Goal: Information Seeking & Learning: Check status

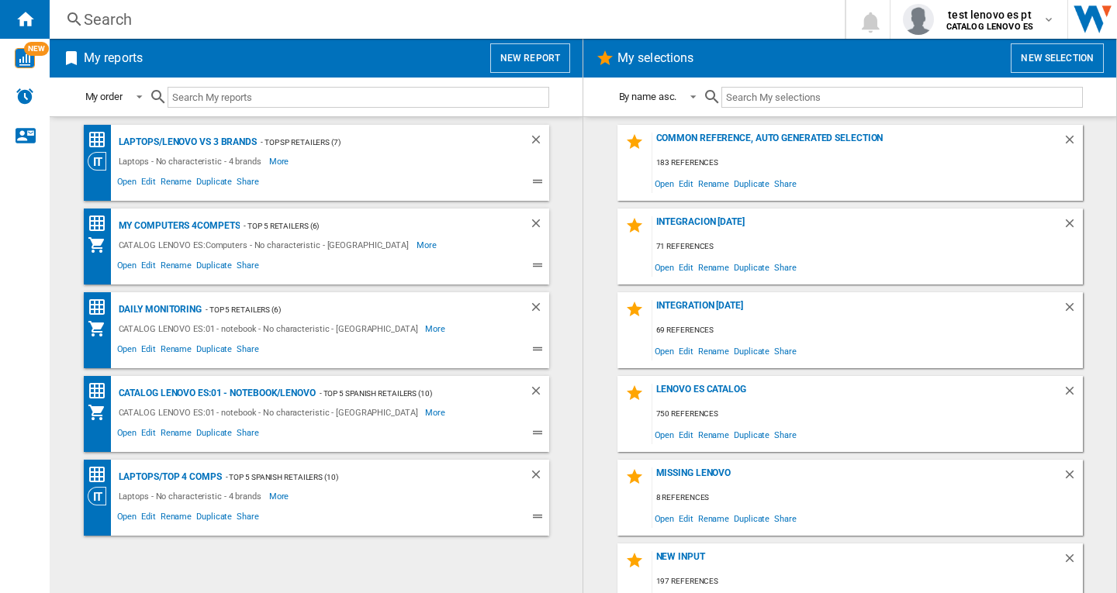
click at [116, 16] on div "Search" at bounding box center [444, 20] width 721 height 22
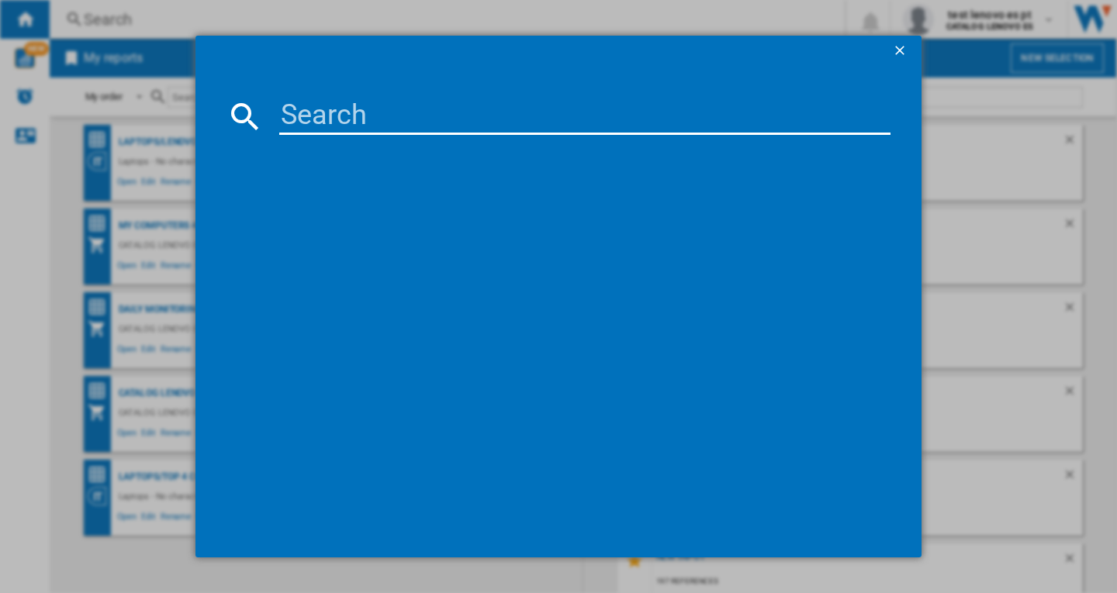
click at [291, 119] on input at bounding box center [584, 116] width 611 height 37
paste input "83F500DASP"
type input "83F500DASP"
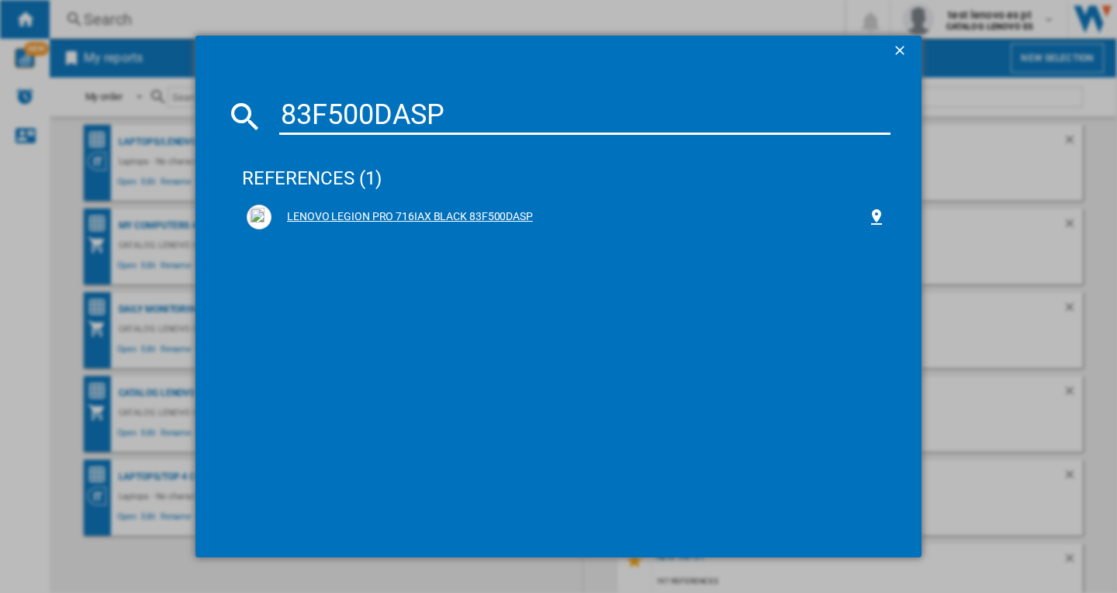
drag, startPoint x: 482, startPoint y: 222, endPoint x: 501, endPoint y: 222, distance: 18.6
click at [482, 222] on div "LENOVO LEGION PRO 716IAX BLACK 83F500DASP" at bounding box center [569, 217] width 596 height 16
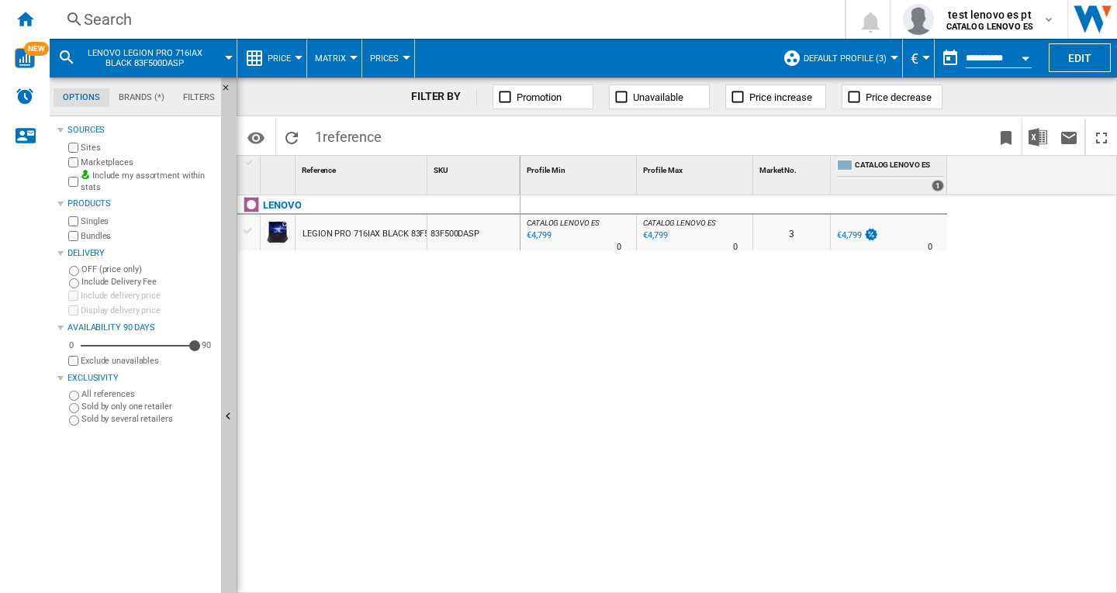
click at [890, 58] on div at bounding box center [894, 58] width 8 height 4
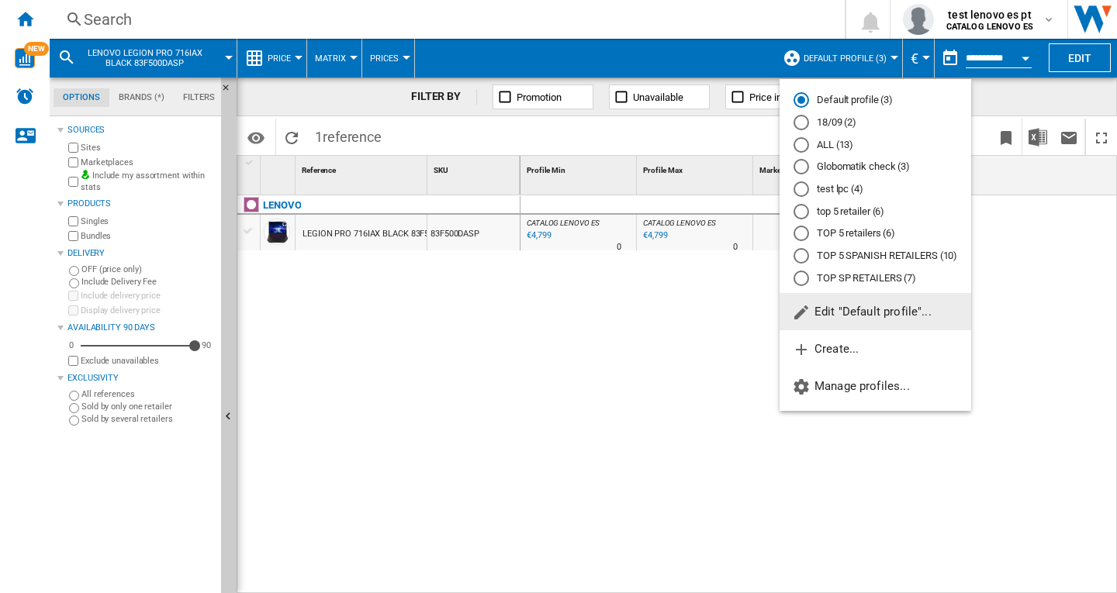
click at [837, 214] on md-radio-button "top 5 retailer (6)" at bounding box center [876, 211] width 164 height 15
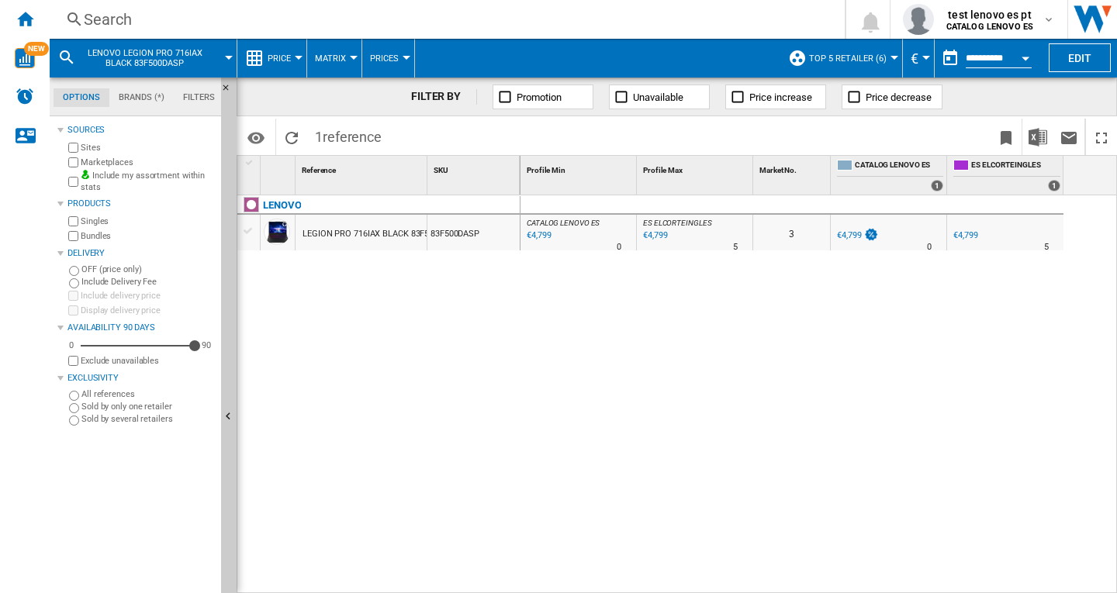
click at [66, 57] on md-icon at bounding box center [66, 57] width 19 height 19
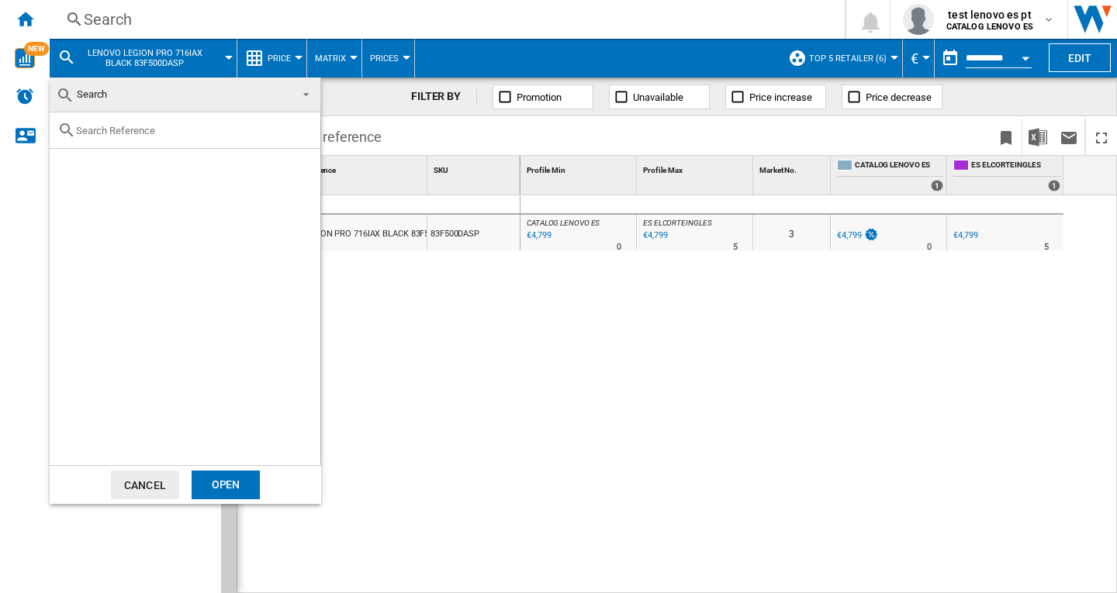
click at [111, 129] on input "text" at bounding box center [194, 131] width 237 height 12
paste input "83JQ009QSP"
type input "83JQ009QSP"
click at [64, 170] on div "Select" at bounding box center [69, 167] width 16 height 16
click at [208, 487] on div "Open" at bounding box center [226, 485] width 68 height 29
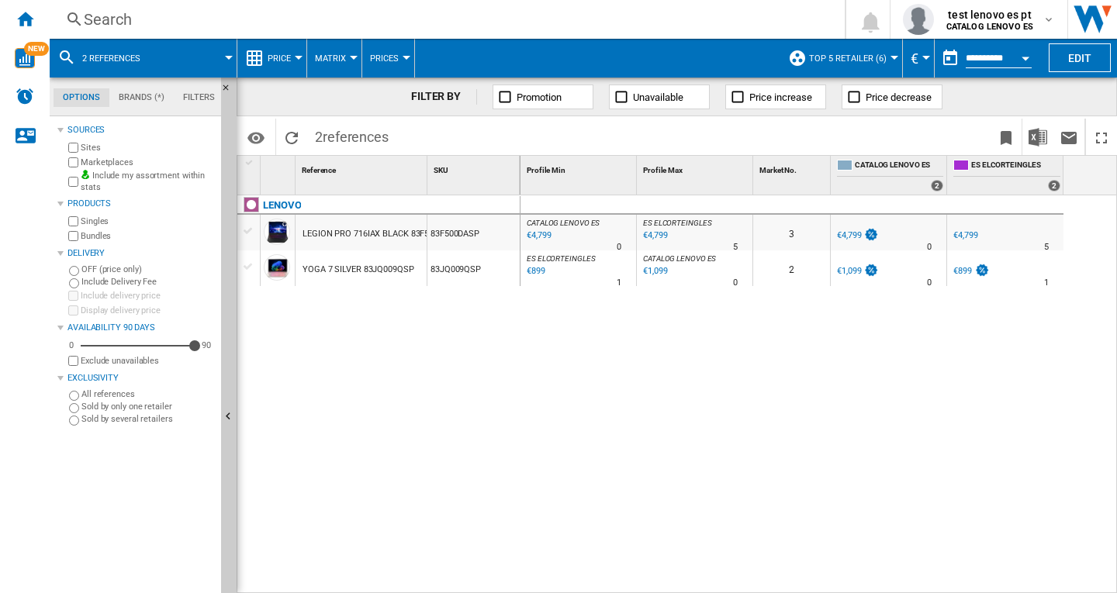
click at [64, 52] on md-icon at bounding box center [66, 57] width 19 height 19
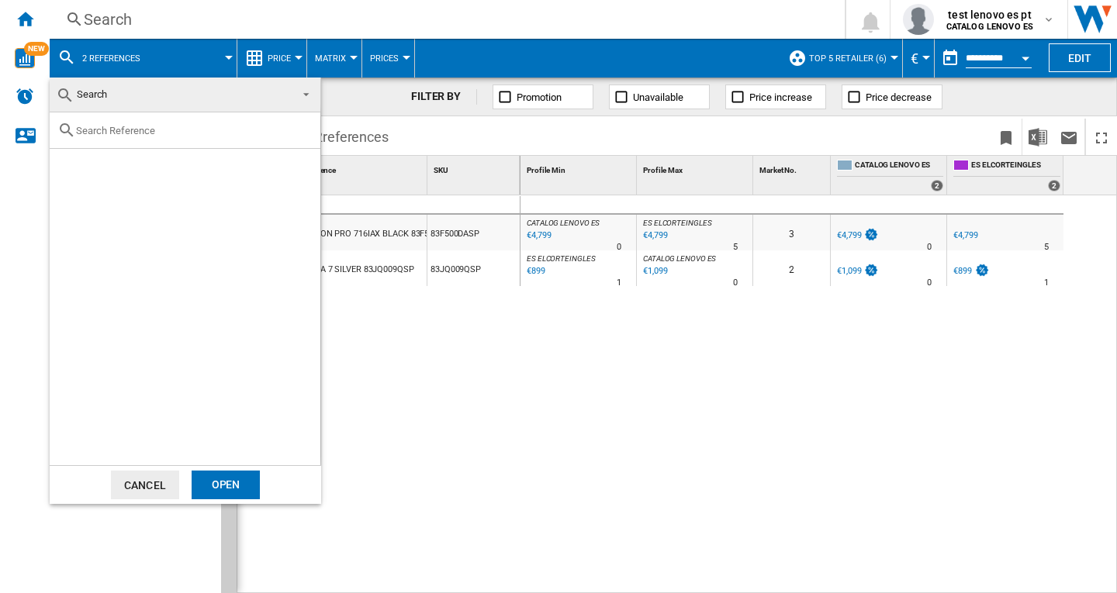
click at [128, 131] on input "text" at bounding box center [194, 131] width 237 height 12
paste input "83KY004GSP"
type input "83KY004GSP"
click at [75, 171] on div "Select" at bounding box center [69, 167] width 16 height 16
click at [225, 486] on div "Open" at bounding box center [226, 485] width 68 height 29
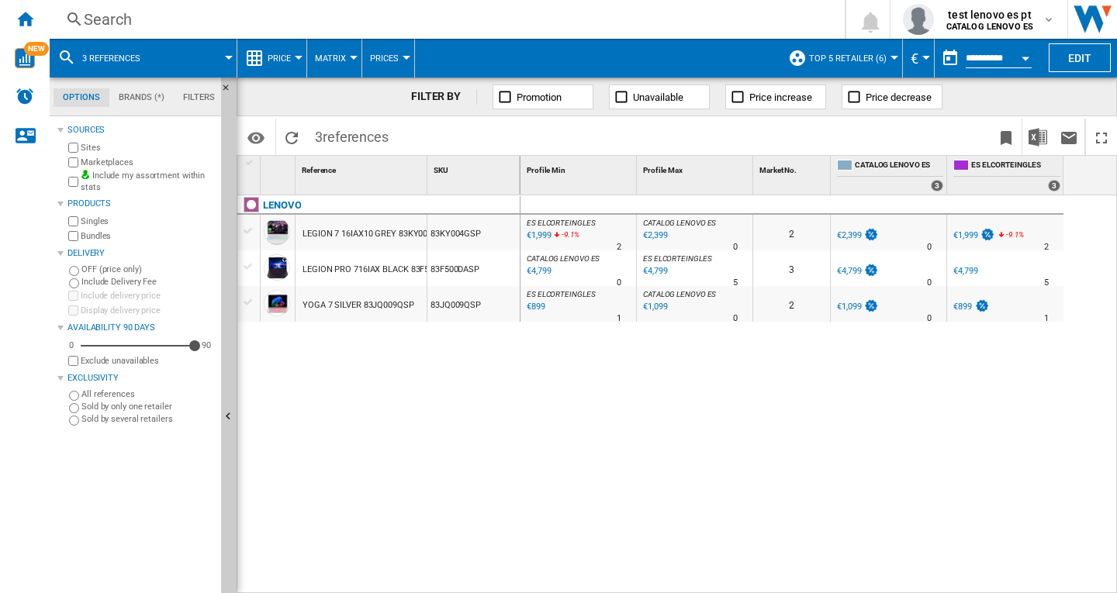
click at [65, 54] on md-icon at bounding box center [66, 57] width 19 height 19
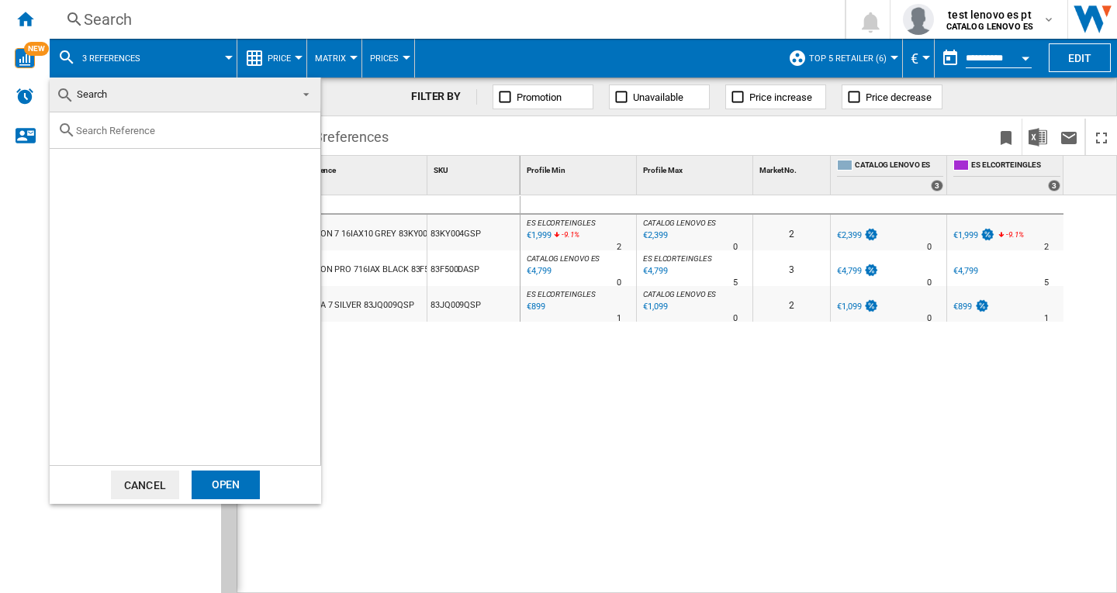
click at [119, 126] on input "text" at bounding box center [194, 131] width 237 height 12
paste input "83LY00B4SP"
type input "83LY00B4SP"
click at [67, 161] on div "Select" at bounding box center [69, 167] width 16 height 16
click at [230, 484] on div "Open" at bounding box center [226, 485] width 68 height 29
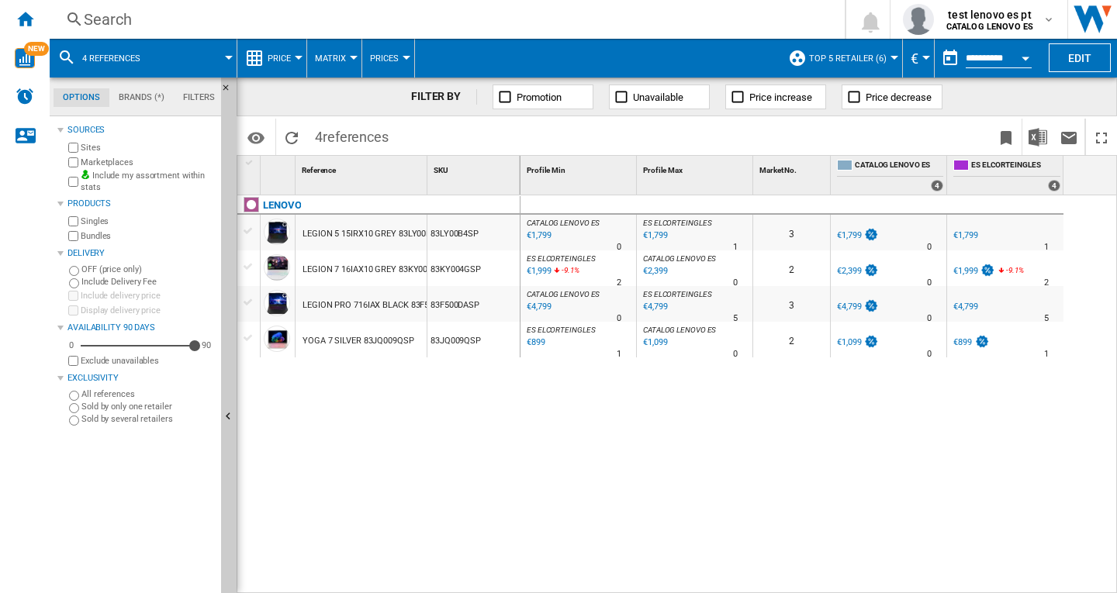
click at [68, 51] on md-icon at bounding box center [66, 57] width 19 height 19
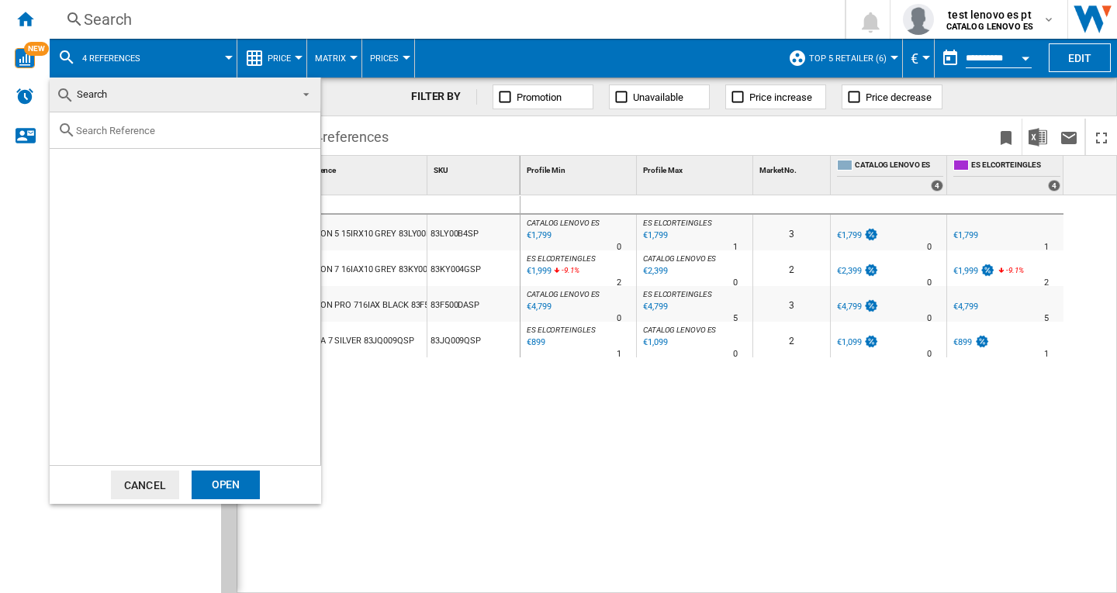
click at [127, 140] on div at bounding box center [185, 130] width 271 height 36
click at [119, 133] on input "text" at bounding box center [194, 131] width 237 height 12
paste input "83F3005ASP"
type input "83F3005ASP"
click at [64, 167] on div "Select" at bounding box center [69, 167] width 16 height 16
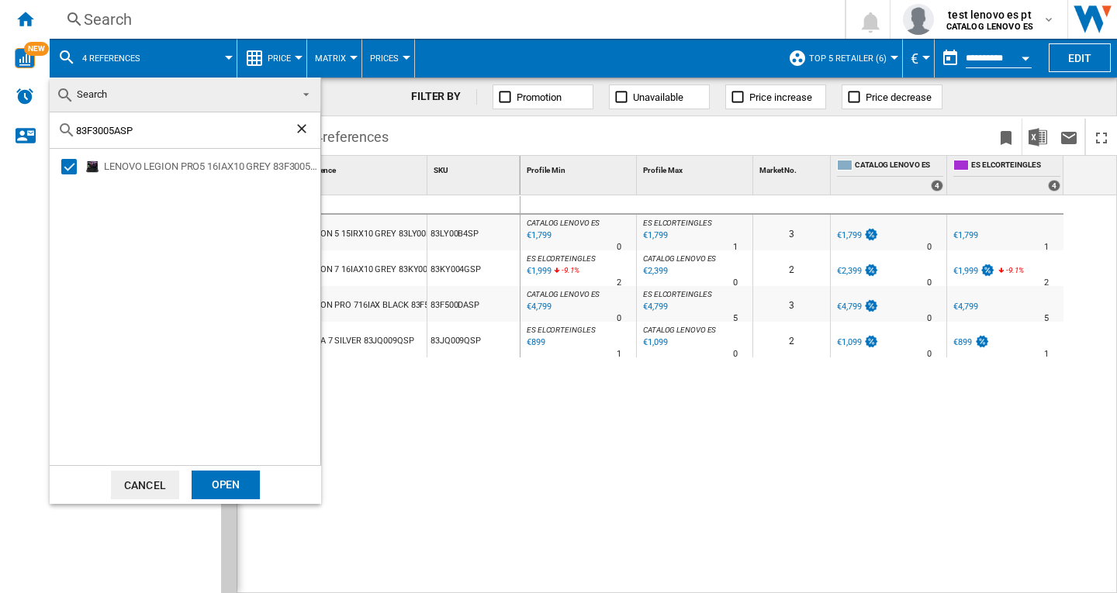
click at [229, 490] on div "Open" at bounding box center [226, 485] width 68 height 29
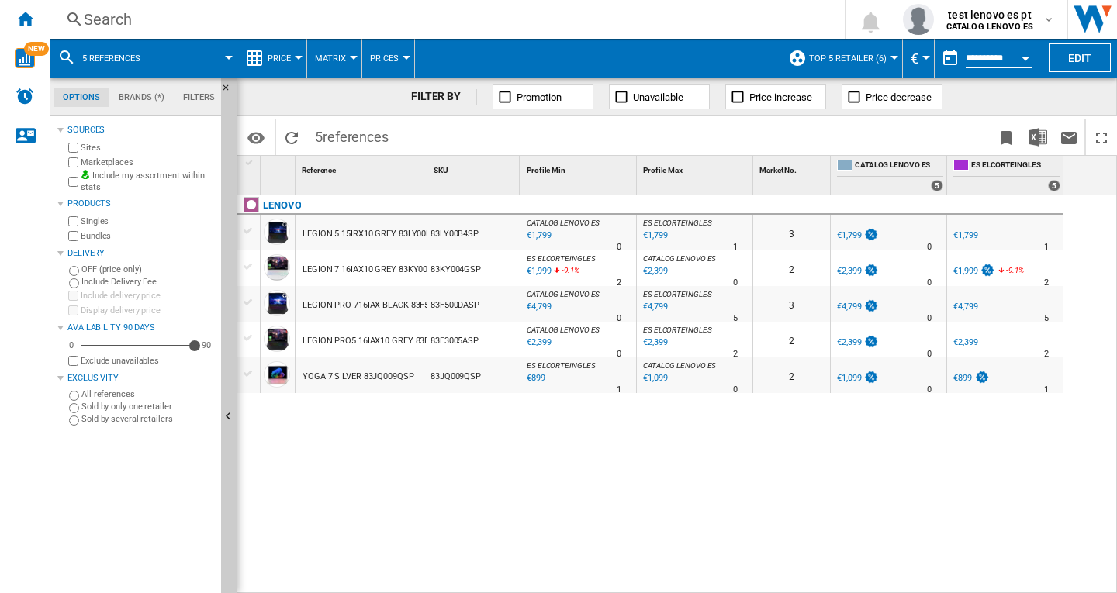
click at [61, 54] on md-icon at bounding box center [66, 57] width 19 height 19
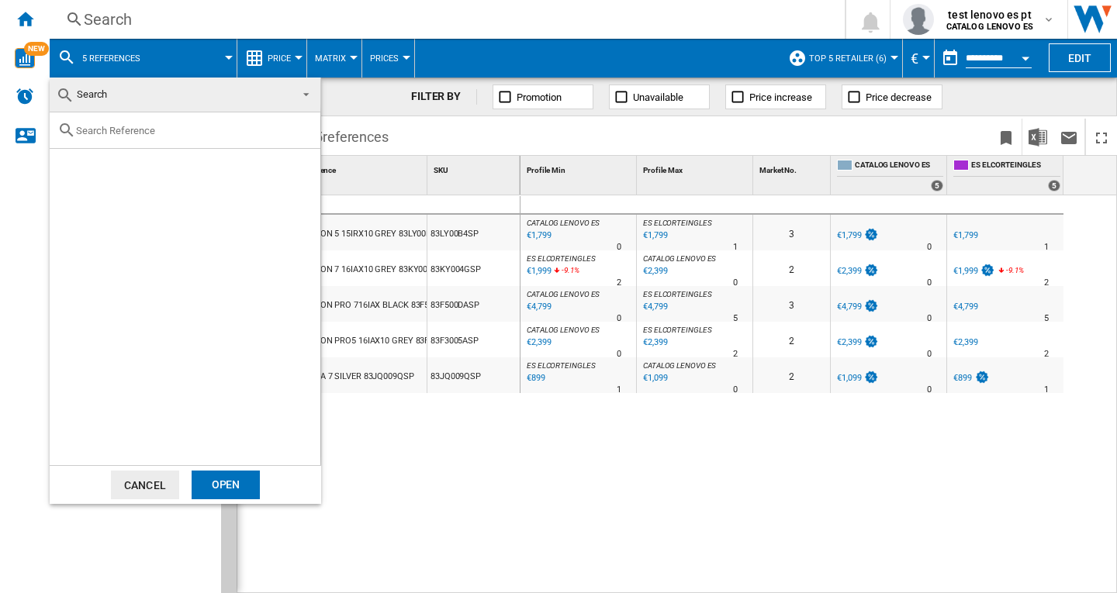
drag, startPoint x: 138, startPoint y: 128, endPoint x: 123, endPoint y: 140, distance: 19.3
click at [138, 130] on input "text" at bounding box center [194, 131] width 237 height 12
paste input "83JQ008KSP"
type input "83JQ008KSP"
drag, startPoint x: 73, startPoint y: 171, endPoint x: 88, endPoint y: 204, distance: 36.1
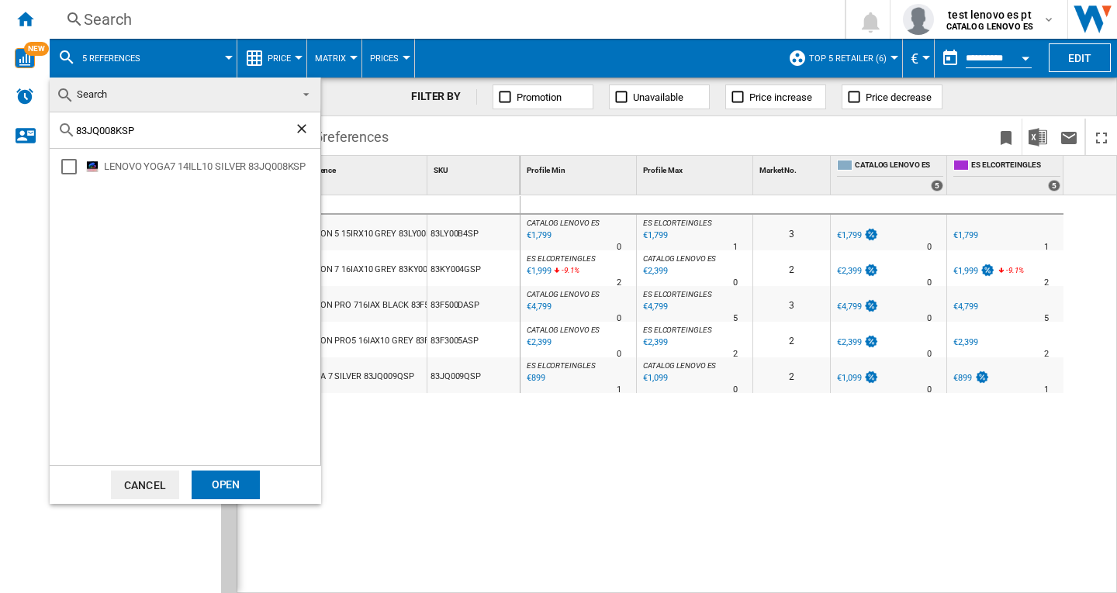
click at [73, 171] on div "Select" at bounding box center [69, 167] width 16 height 16
click at [230, 493] on div "Open" at bounding box center [226, 485] width 68 height 29
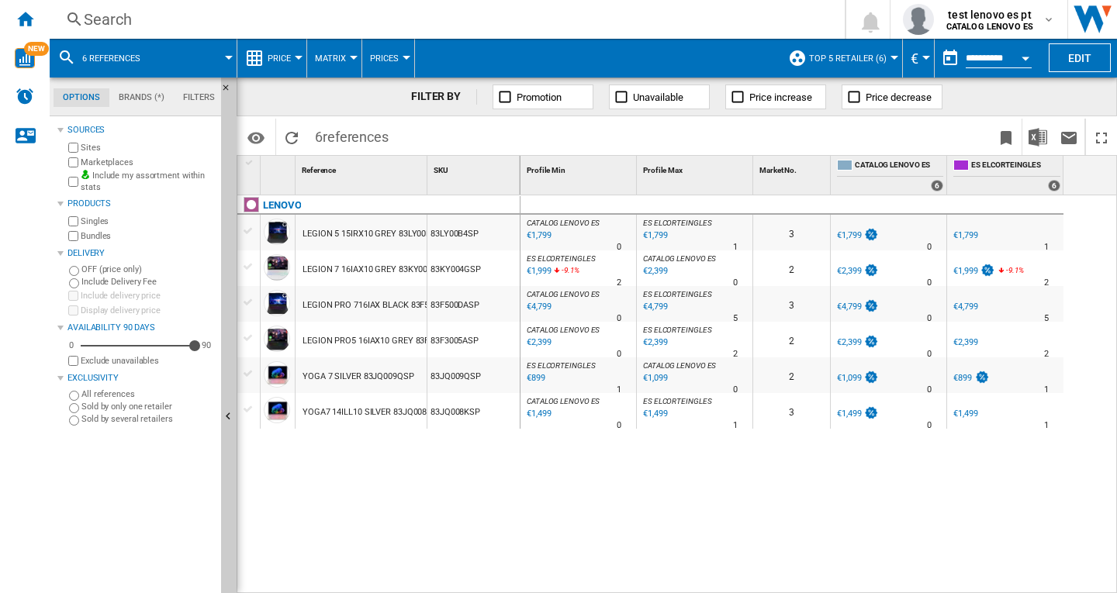
click at [65, 50] on md-icon at bounding box center [66, 57] width 19 height 19
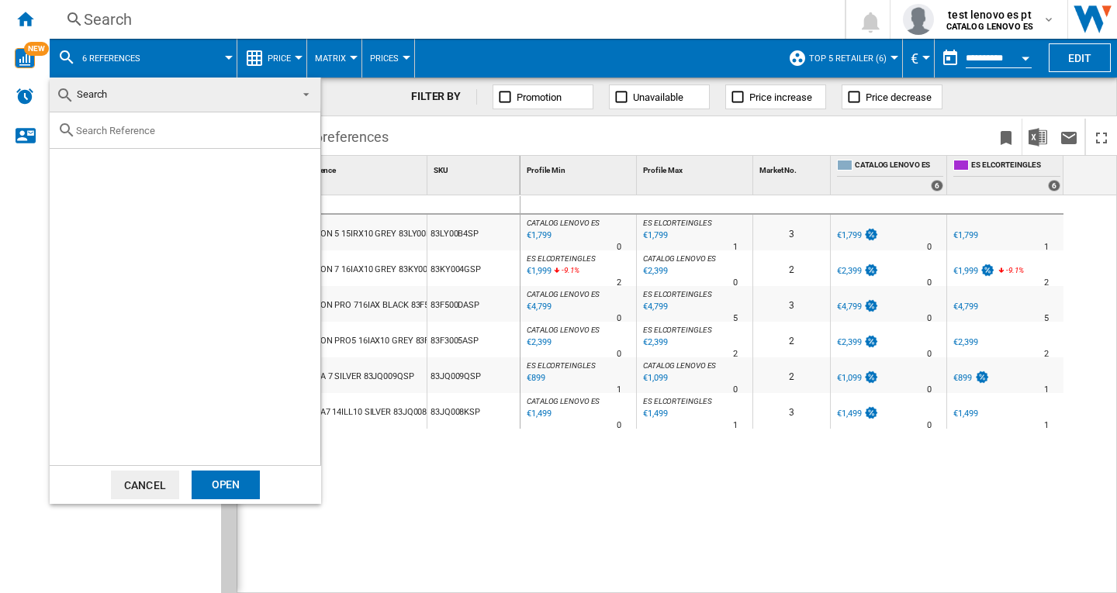
click at [126, 135] on input "text" at bounding box center [194, 131] width 237 height 12
paste input "83JE00H0SP"
type input "83JE00H0SP"
click at [71, 170] on div "Select" at bounding box center [69, 167] width 16 height 16
click at [238, 486] on div "Open" at bounding box center [226, 485] width 68 height 29
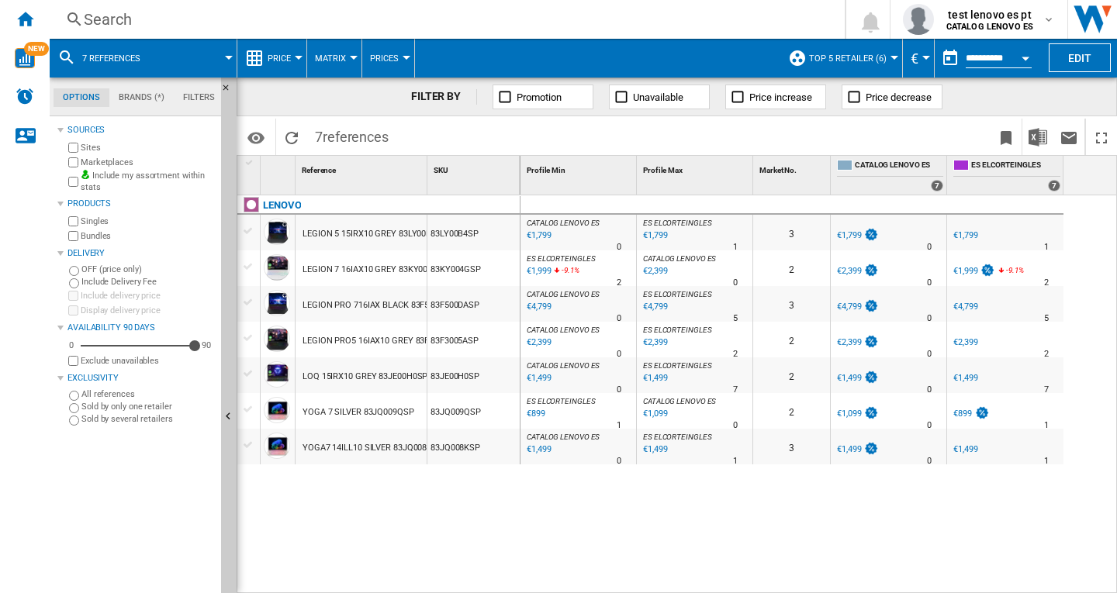
click at [64, 52] on md-icon at bounding box center [66, 57] width 19 height 19
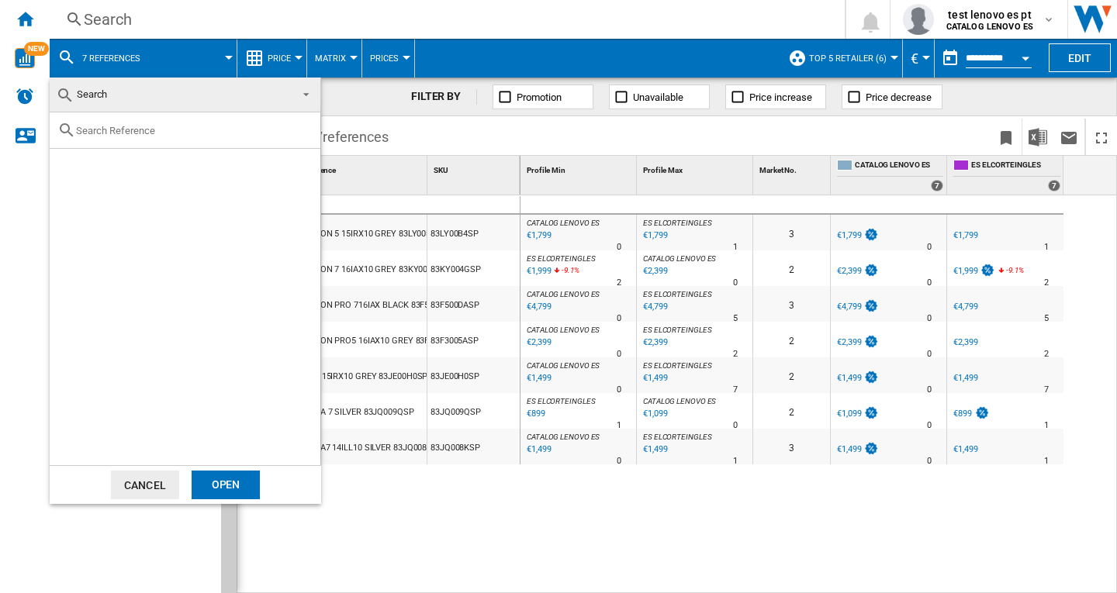
click at [108, 130] on input "text" at bounding box center [194, 131] width 237 height 12
paste input "91AY0036ES"
type input "91AY0036ES"
drag, startPoint x: 71, startPoint y: 172, endPoint x: 71, endPoint y: 182, distance: 10.1
click at [71, 172] on div "Select" at bounding box center [69, 167] width 16 height 16
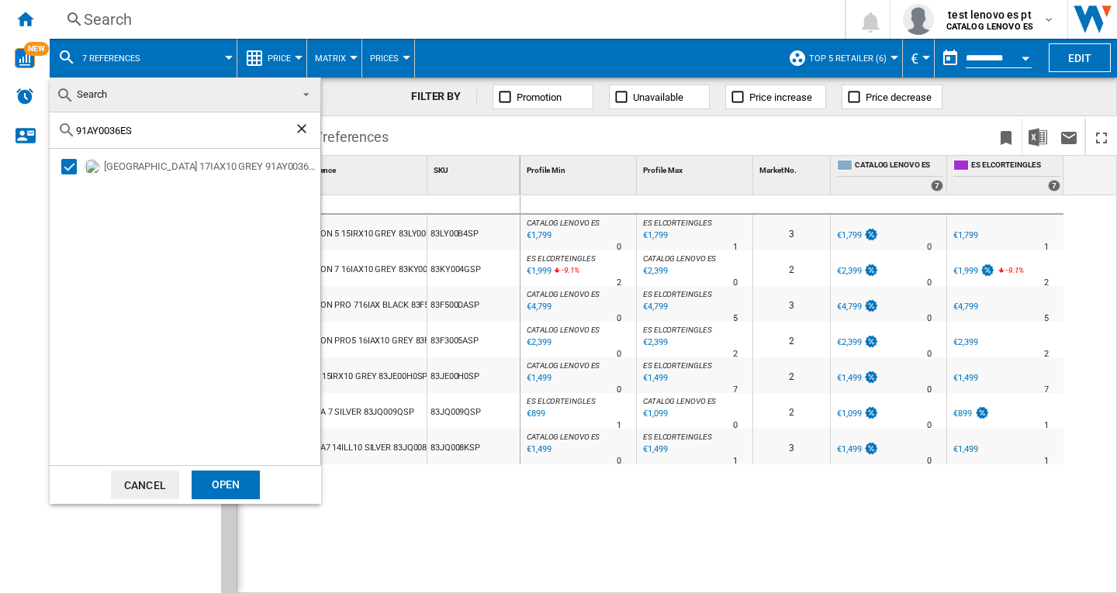
click at [223, 487] on div "Open" at bounding box center [226, 485] width 68 height 29
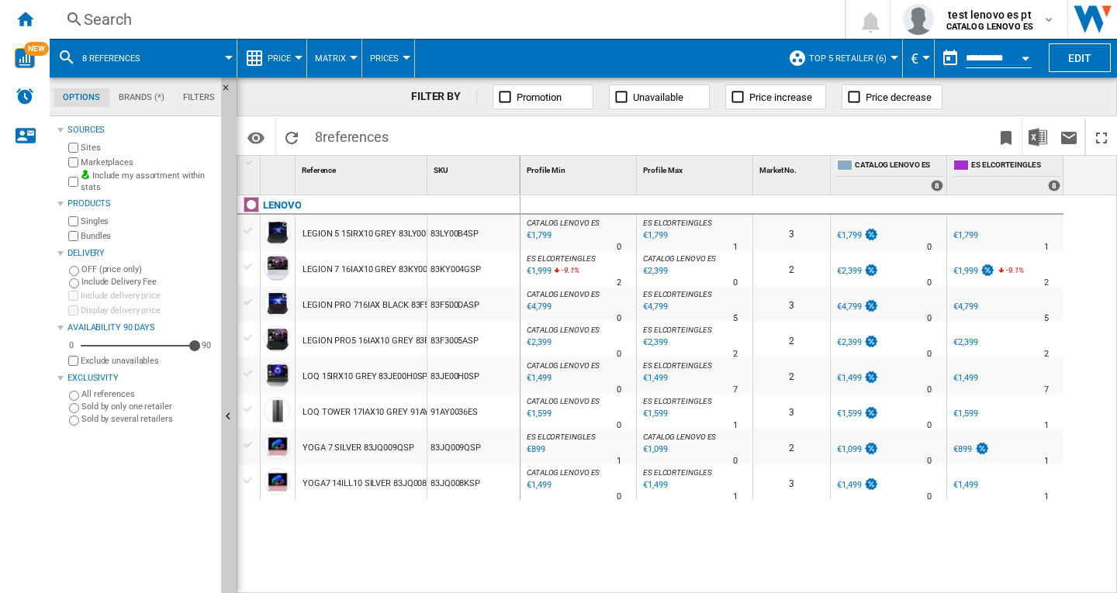
click at [64, 56] on md-icon at bounding box center [66, 57] width 19 height 19
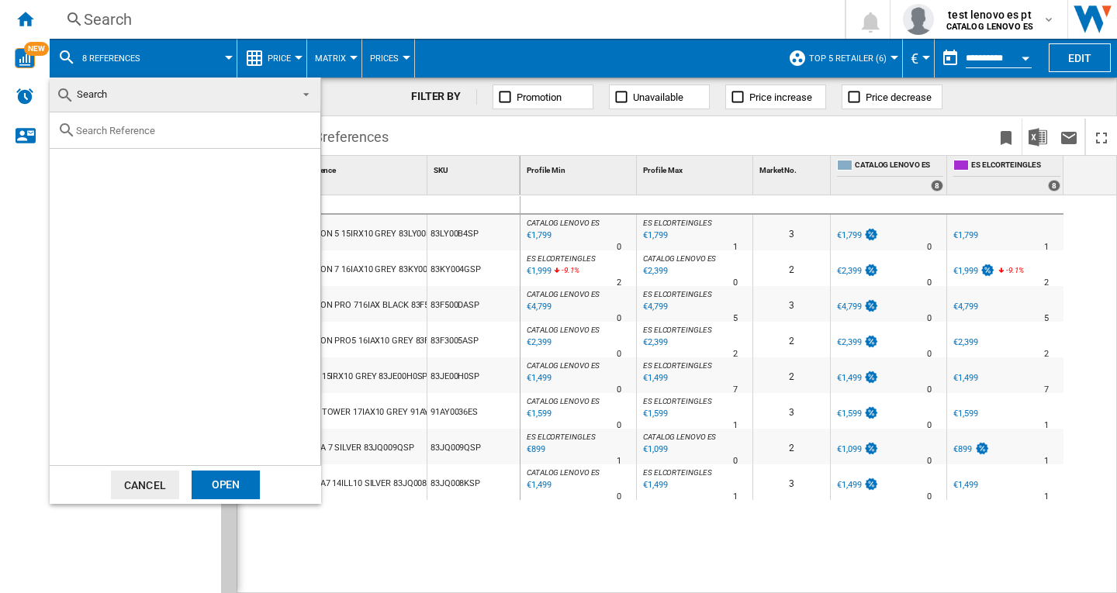
click at [124, 140] on div at bounding box center [185, 130] width 271 height 36
click at [117, 131] on input "text" at bounding box center [194, 131] width 237 height 12
paste input "83L30037SP"
click at [95, 130] on input "83L30037SP" at bounding box center [185, 131] width 218 height 12
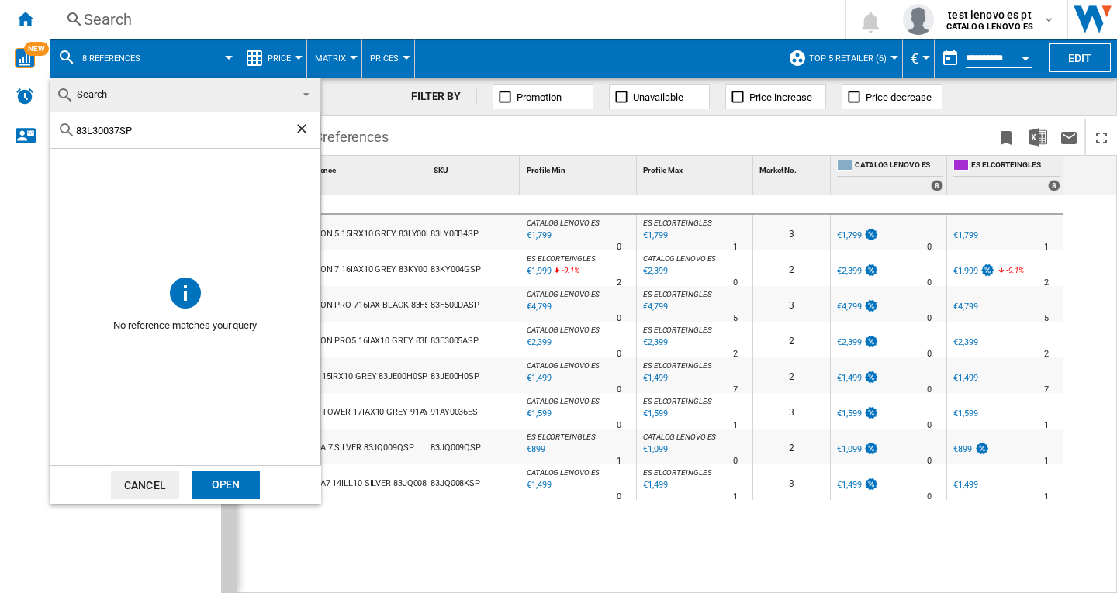
paste input "F500DB"
type input "83F500DBSP"
drag, startPoint x: 74, startPoint y: 167, endPoint x: 72, endPoint y: 192, distance: 24.9
click at [74, 167] on div "Select" at bounding box center [69, 167] width 16 height 16
click at [231, 475] on div "Open" at bounding box center [226, 485] width 68 height 29
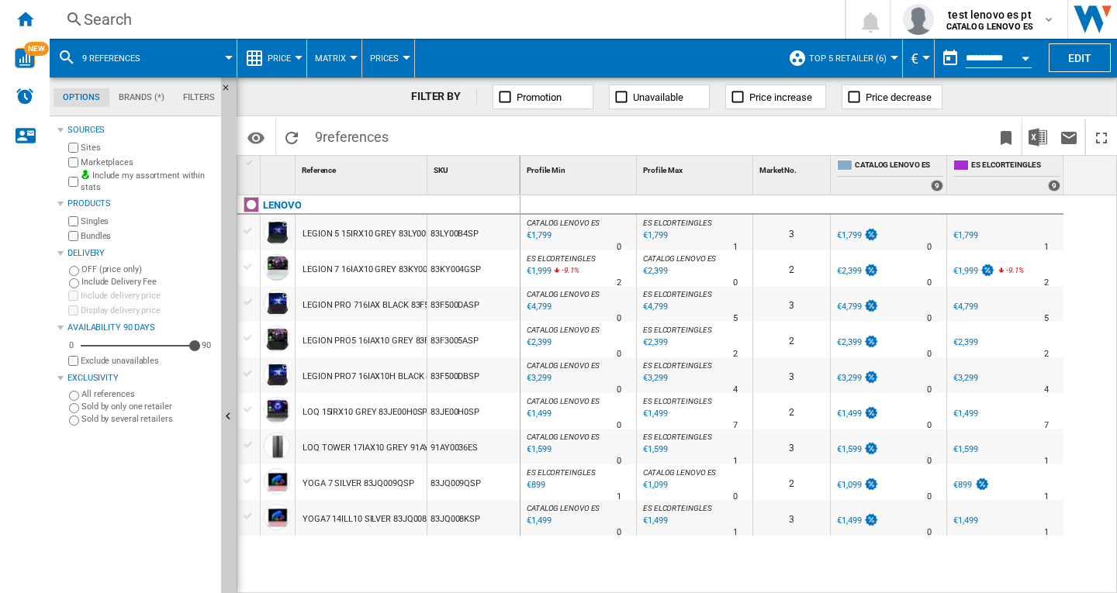
click at [67, 58] on md-icon at bounding box center [66, 57] width 19 height 19
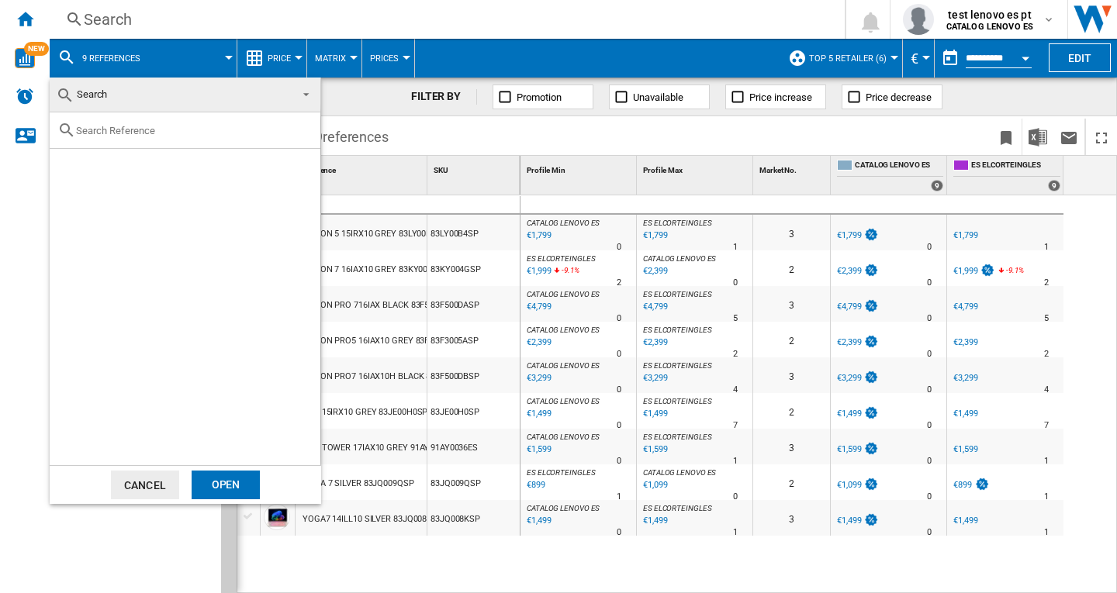
click at [111, 129] on input "text" at bounding box center [194, 131] width 237 height 12
paste input "83L30037SP"
type input "83L30037SP"
click at [112, 132] on input "83L30037SP" at bounding box center [185, 131] width 218 height 12
drag, startPoint x: 112, startPoint y: 132, endPoint x: 348, endPoint y: 182, distance: 241.9
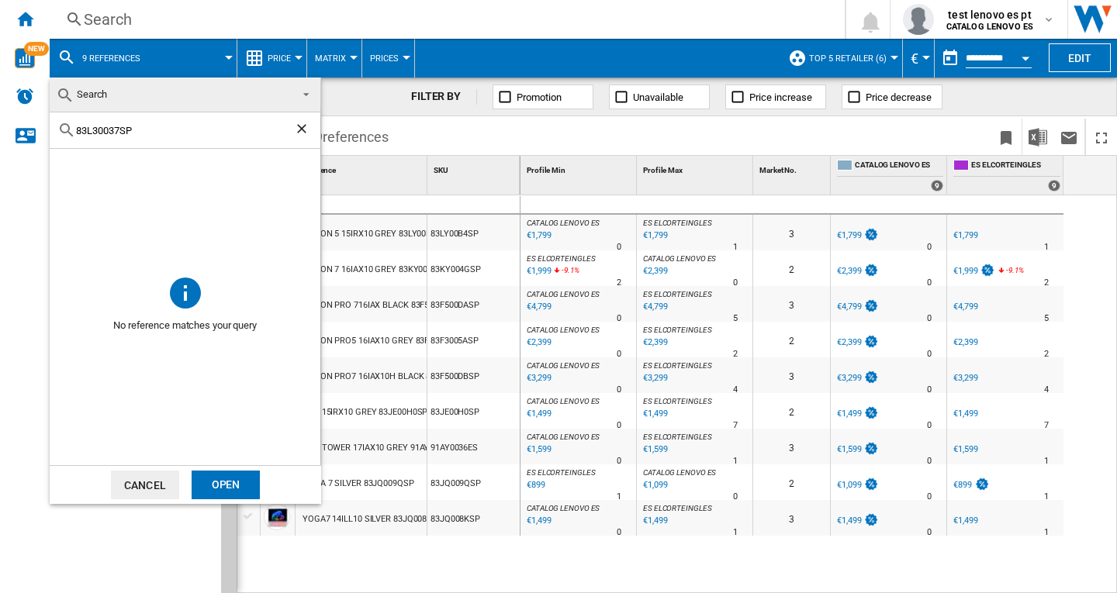
click at [112, 132] on input "83L30037SP" at bounding box center [185, 131] width 218 height 12
click at [112, 130] on input "text" at bounding box center [194, 131] width 237 height 12
paste input "83L30037SP"
type input "83L30037SP"
drag, startPoint x: 303, startPoint y: 126, endPoint x: 296, endPoint y: 128, distance: 8.1
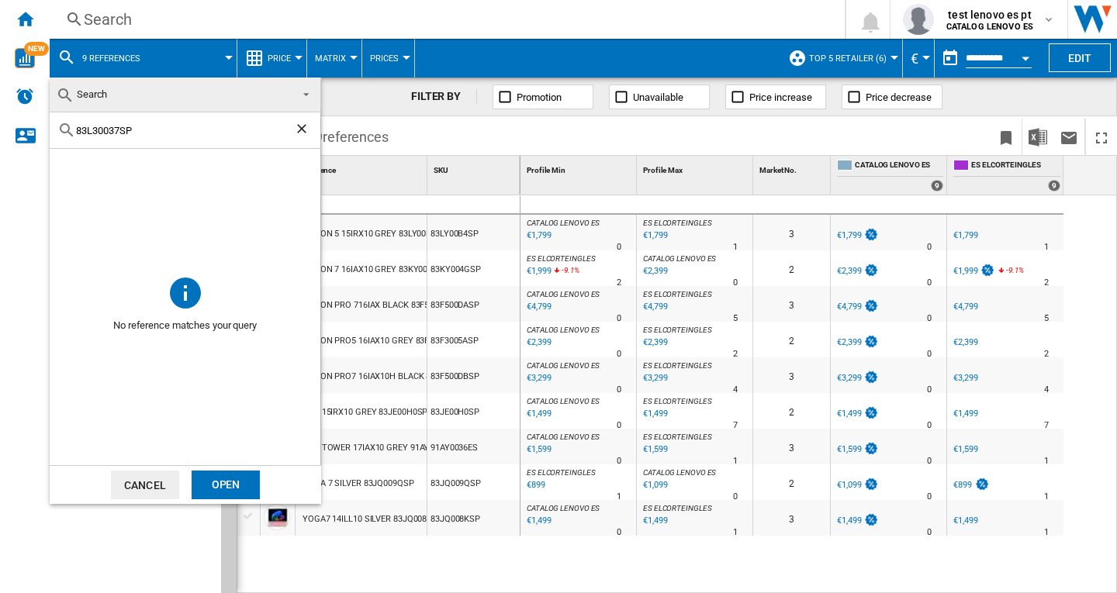
click at [302, 126] on ng-md-icon "Clear search" at bounding box center [303, 130] width 19 height 19
click at [147, 476] on button "Cancel" at bounding box center [145, 485] width 68 height 29
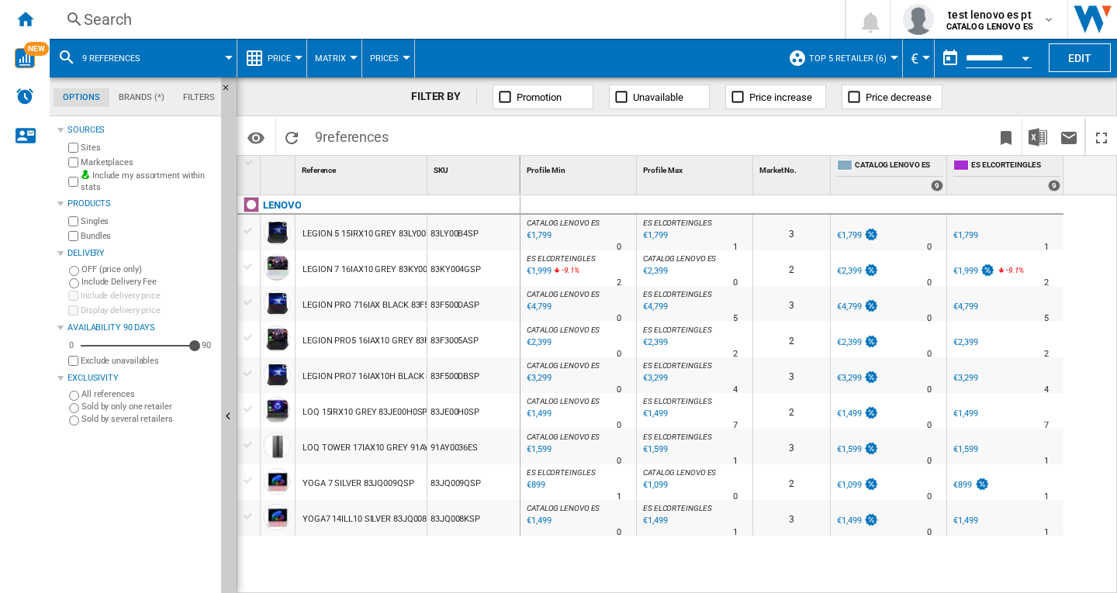
click at [64, 57] on md-icon at bounding box center [66, 57] width 19 height 19
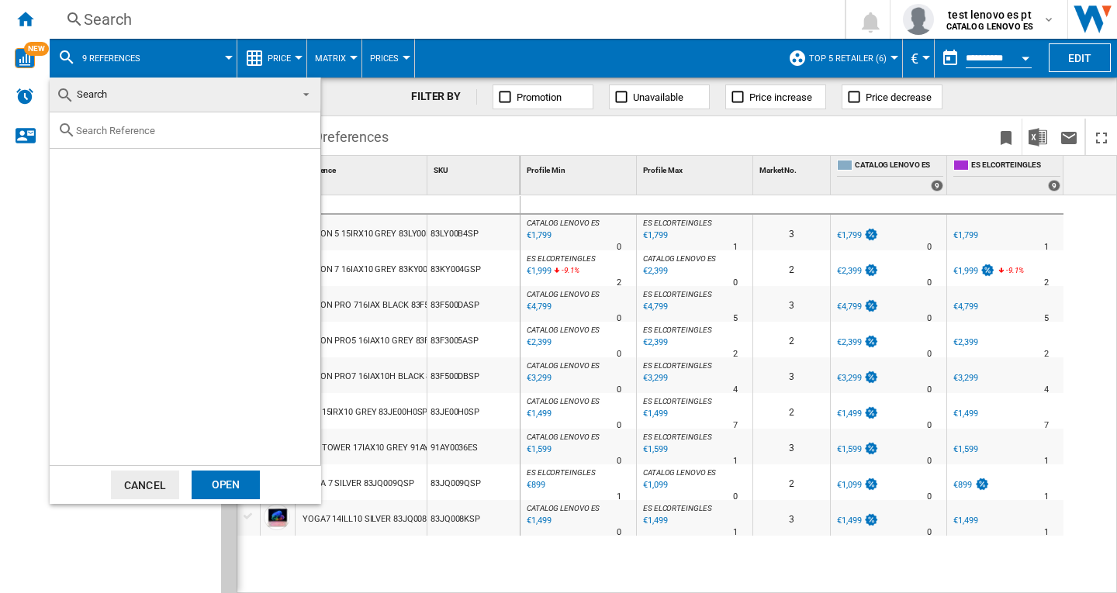
click at [144, 125] on input "text" at bounding box center [194, 131] width 237 height 12
paste input "83L30037SP"
type input "83L30037SP"
click at [296, 130] on ng-md-icon "Clear search" at bounding box center [303, 130] width 19 height 19
click at [133, 489] on button "Cancel" at bounding box center [145, 485] width 68 height 29
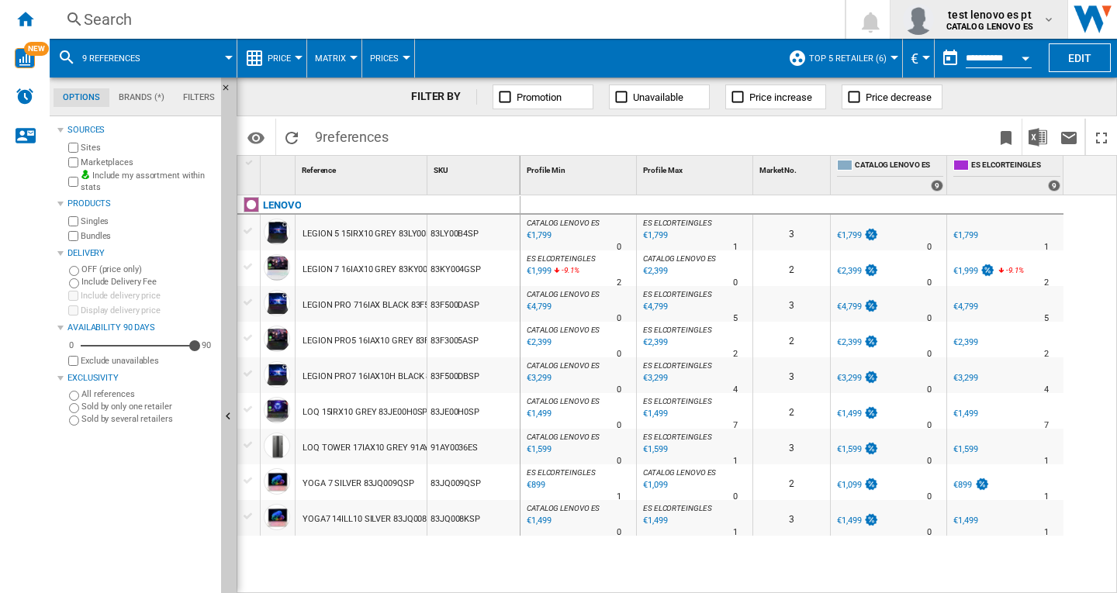
click at [988, 27] on b "CATALOG LENOVO ES" at bounding box center [989, 27] width 87 height 10
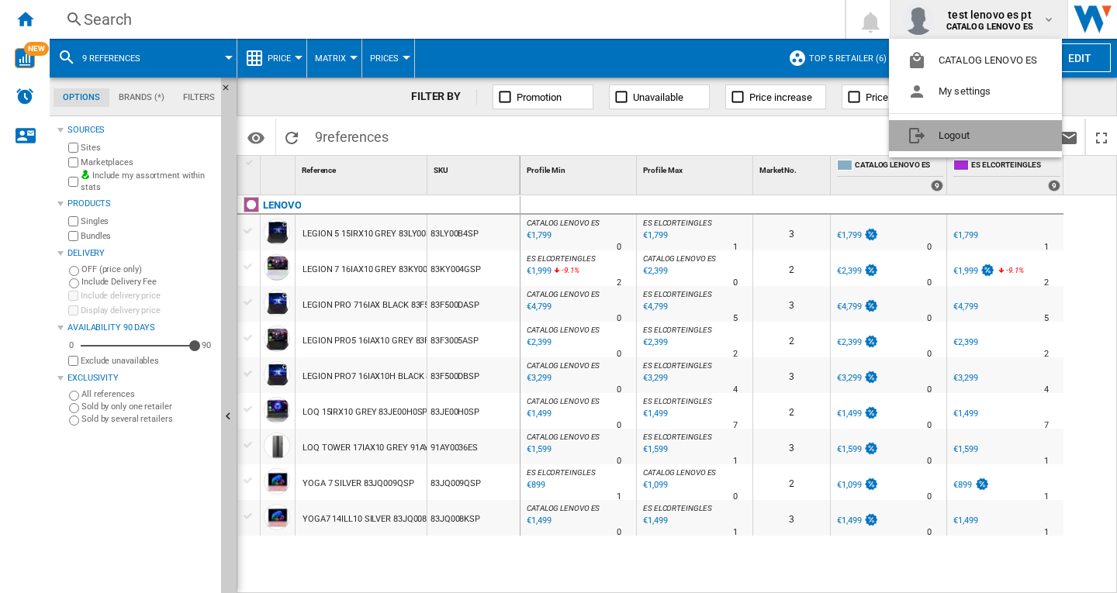
click at [963, 132] on button "Logout" at bounding box center [975, 135] width 173 height 31
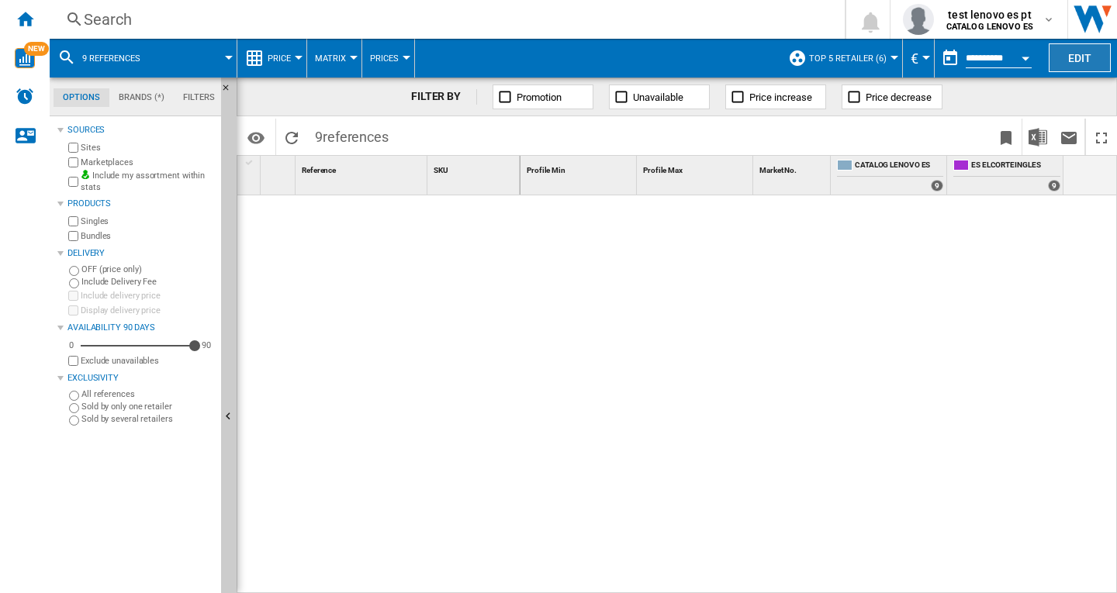
click at [1081, 56] on button "Edit" at bounding box center [1080, 57] width 62 height 29
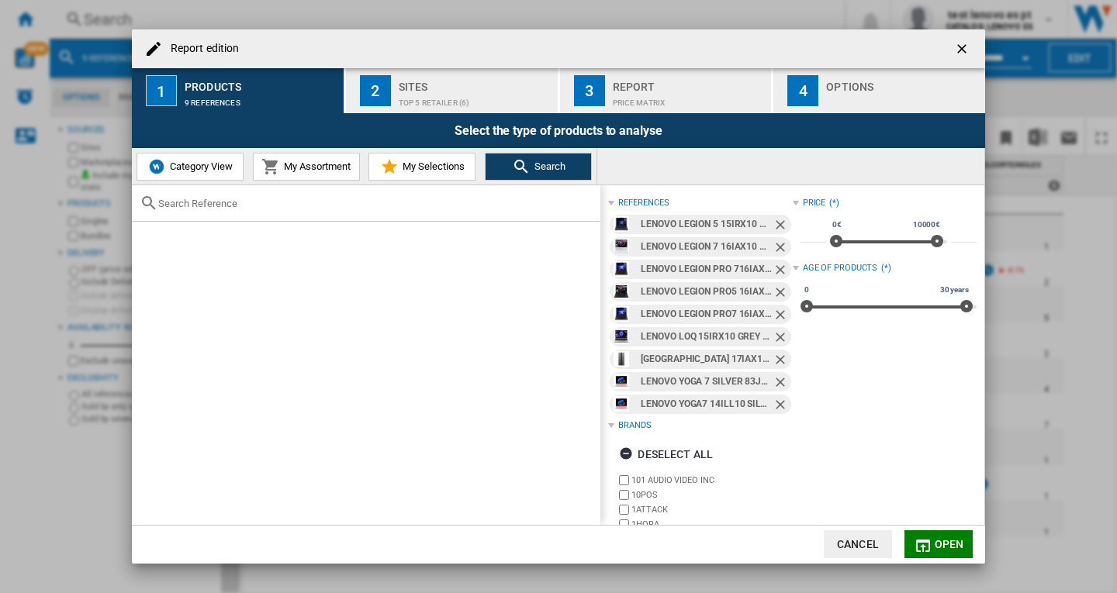
click at [287, 173] on button "My Assortment" at bounding box center [306, 167] width 107 height 28
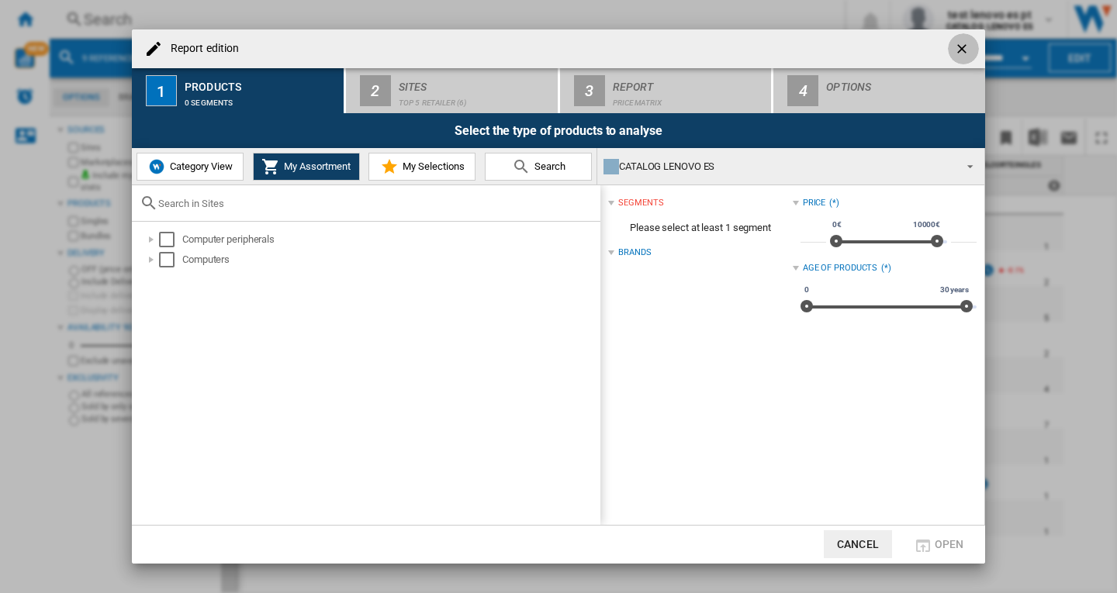
click at [964, 49] on ng-md-icon "getI18NText('BUTTONS.CLOSE_DIALOG')" at bounding box center [963, 50] width 19 height 19
